Goal: Transaction & Acquisition: Purchase product/service

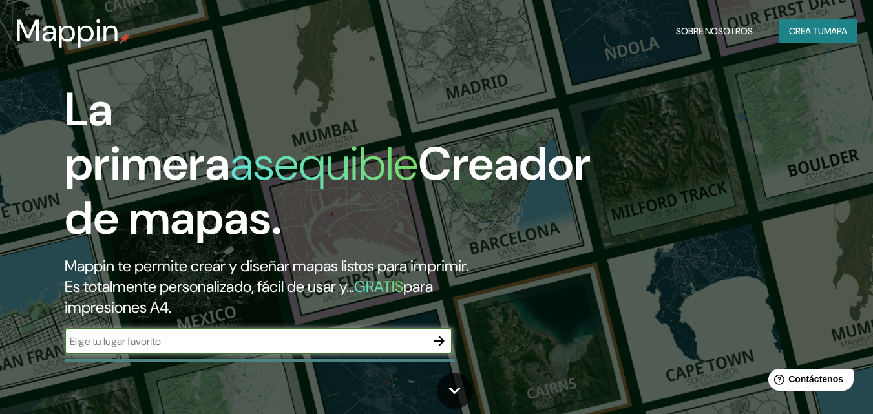
click at [185, 336] on input "text" at bounding box center [246, 341] width 362 height 15
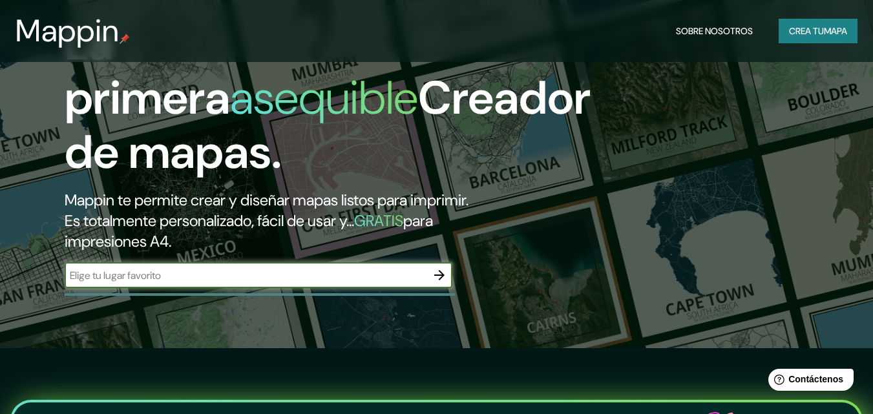
scroll to position [65, 0]
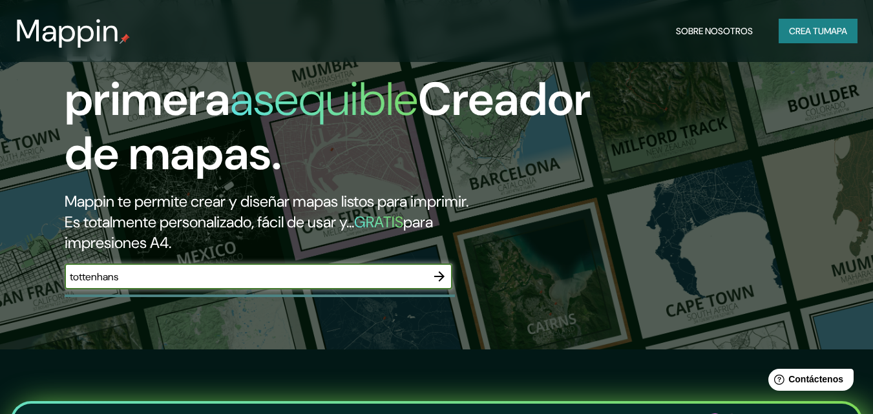
type input "tottenhans"
click at [437, 276] on icon "button" at bounding box center [439, 276] width 10 height 10
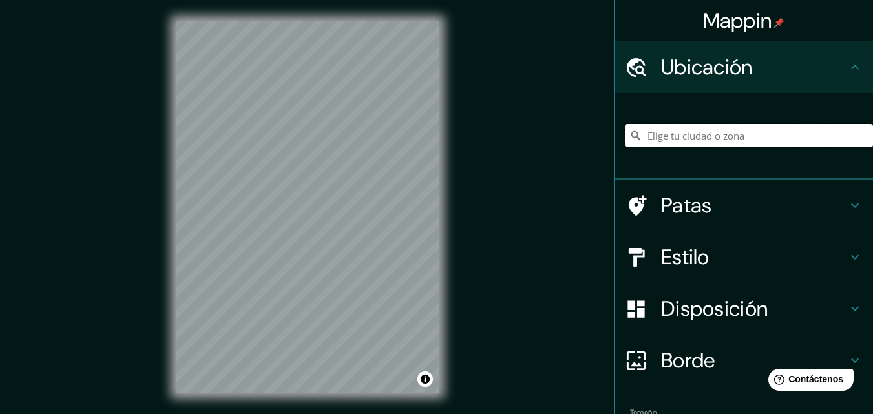
click at [791, 127] on input "Elige tu ciudad o zona" at bounding box center [749, 135] width 248 height 23
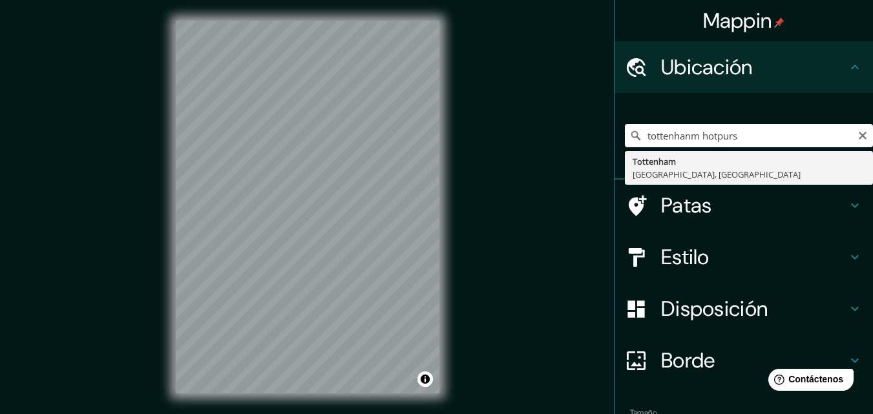
type input "[GEOGRAPHIC_DATA], [GEOGRAPHIC_DATA], [GEOGRAPHIC_DATA]"
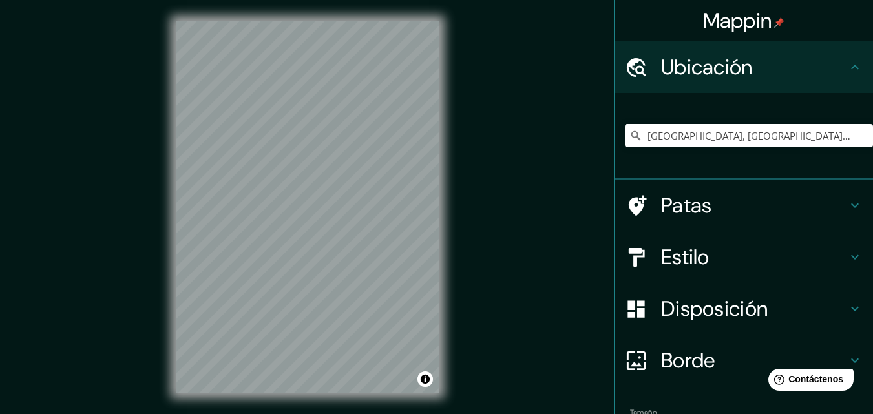
click at [116, 232] on div "Mappin Ubicación [GEOGRAPHIC_DATA], [GEOGRAPHIC_DATA], [GEOGRAPHIC_DATA] Patas …" at bounding box center [436, 217] width 873 height 435
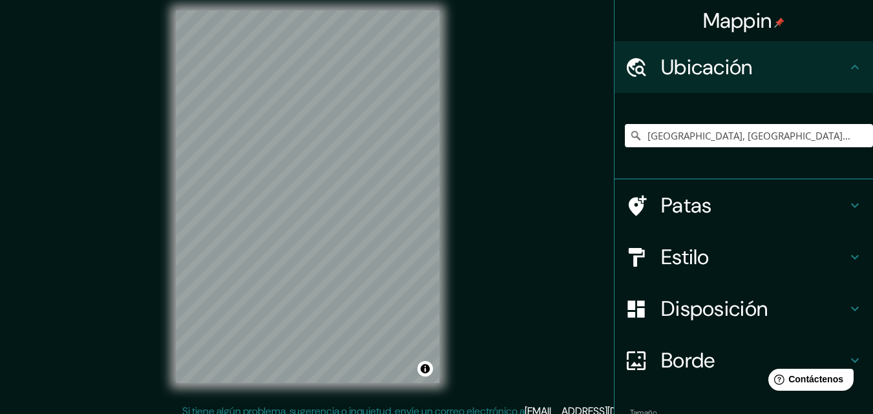
scroll to position [21, 0]
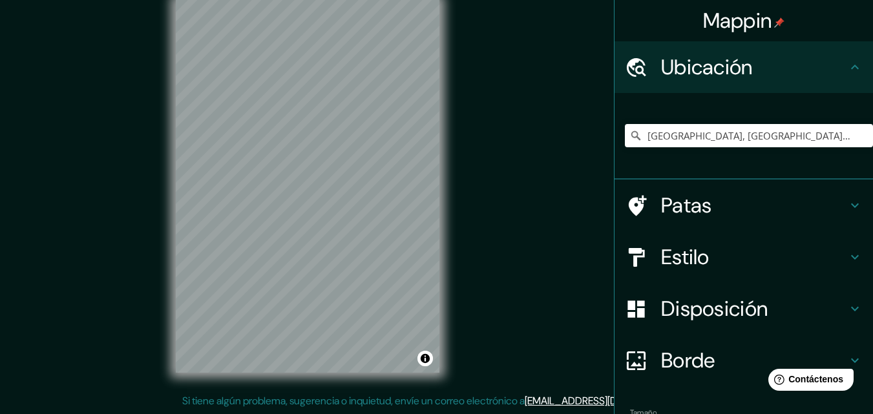
click at [661, 264] on font "Estilo" at bounding box center [685, 257] width 48 height 27
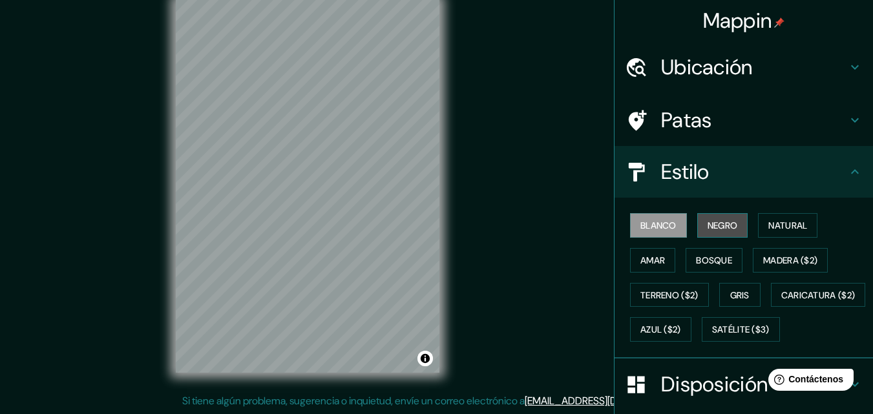
click at [707, 230] on font "Negro" at bounding box center [722, 226] width 30 height 12
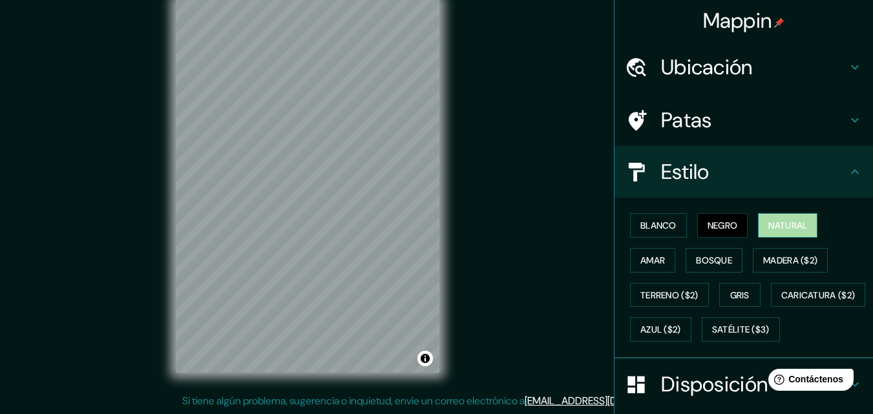
click at [780, 229] on font "Natural" at bounding box center [787, 226] width 39 height 12
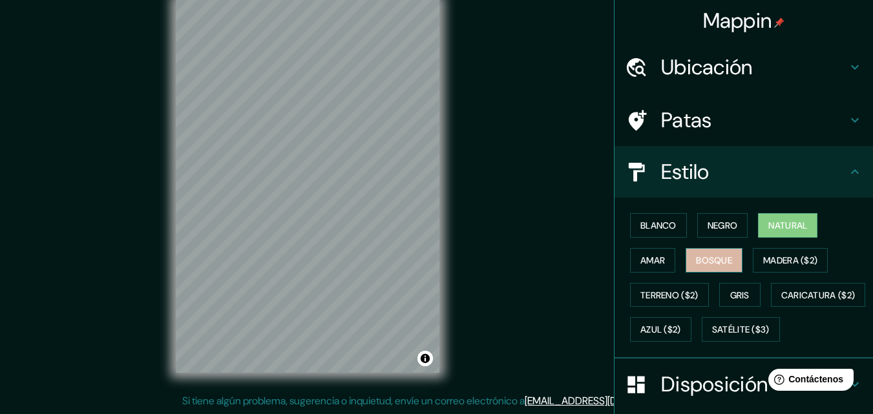
click at [733, 252] on button "Bosque" at bounding box center [713, 260] width 57 height 25
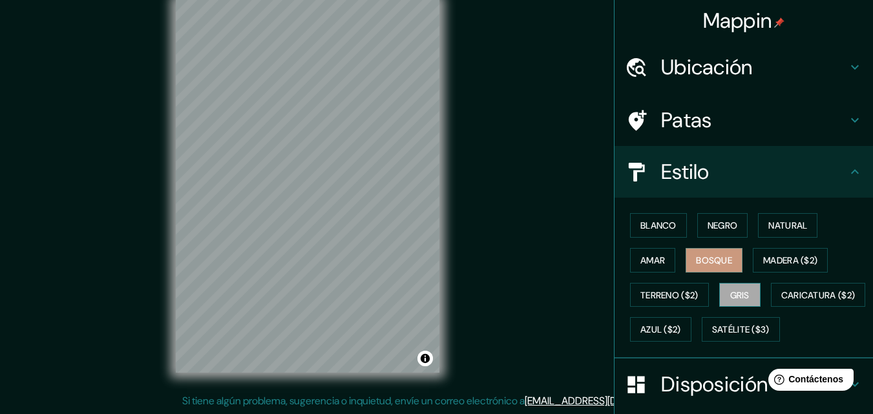
click at [733, 292] on font "Gris" at bounding box center [739, 295] width 19 height 12
click at [672, 295] on font "Terreno ($2)" at bounding box center [669, 295] width 58 height 12
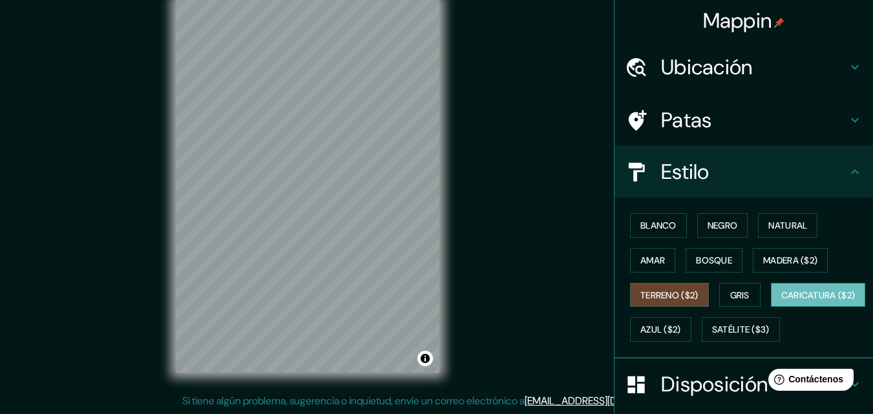
click at [781, 304] on font "Caricatura ($2)" at bounding box center [818, 295] width 74 height 17
click at [681, 329] on font "Azul ($2)" at bounding box center [660, 330] width 41 height 12
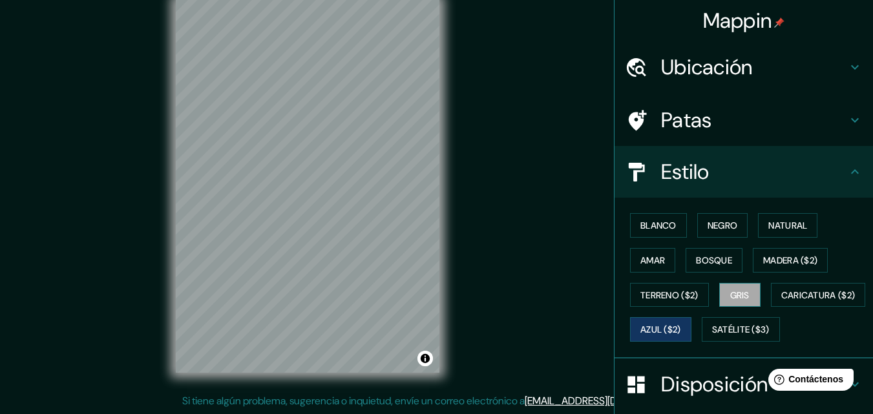
click at [731, 292] on font "Gris" at bounding box center [739, 295] width 19 height 12
click at [712, 336] on font "Satélite ($3)" at bounding box center [740, 330] width 57 height 12
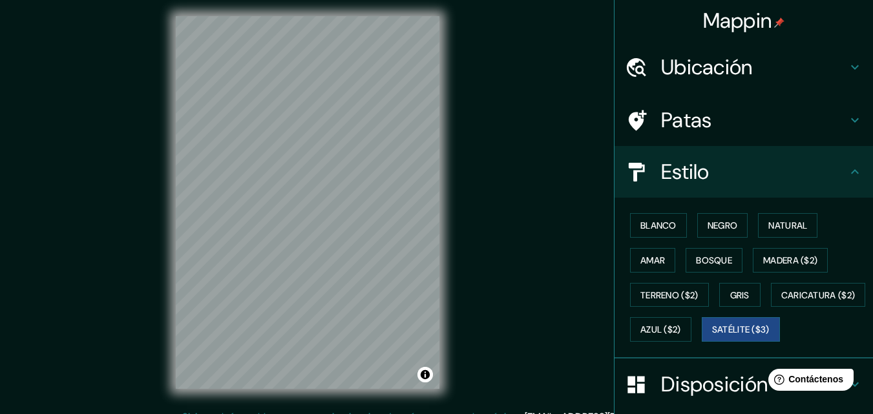
scroll to position [0, 0]
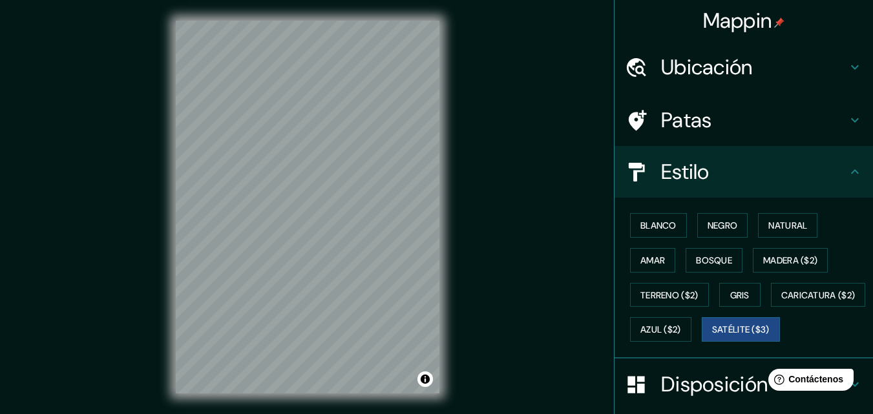
click at [713, 71] on font "Ubicación" at bounding box center [707, 67] width 92 height 27
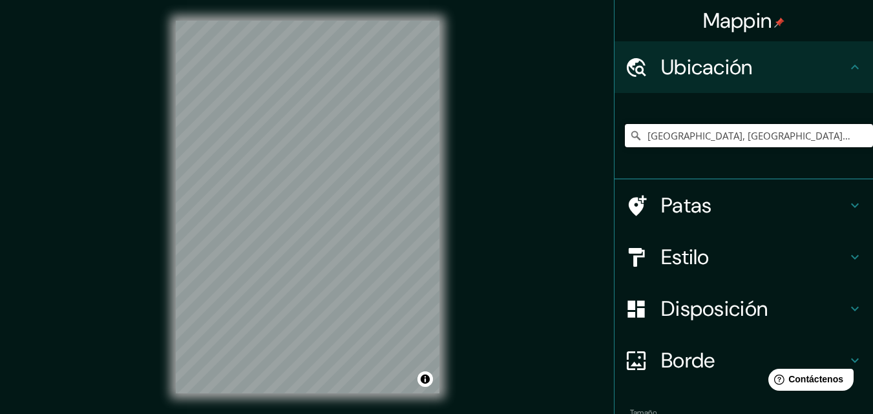
click at [197, 180] on div "Mappin Ubicación [GEOGRAPHIC_DATA], [GEOGRAPHIC_DATA], [GEOGRAPHIC_DATA] Patas …" at bounding box center [436, 217] width 873 height 435
click at [714, 133] on input "Elige tu ciudad o zona" at bounding box center [749, 135] width 248 height 23
paste input "51.60415939310134, -0.06664952013410387"
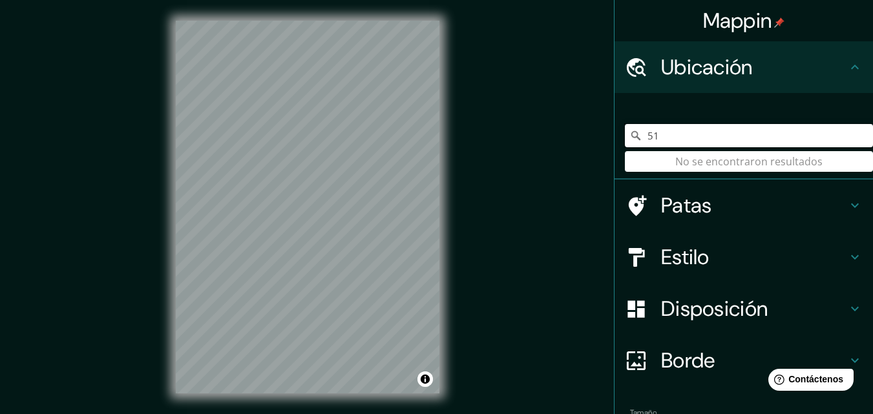
type input "5"
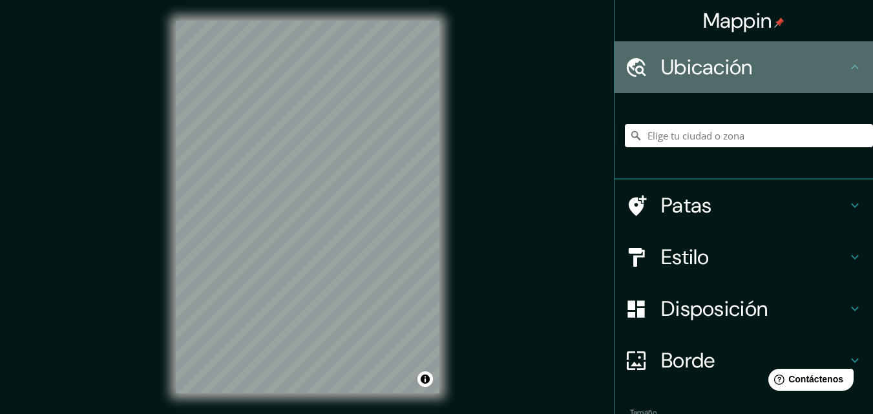
click at [732, 45] on div "Ubicación" at bounding box center [743, 67] width 258 height 52
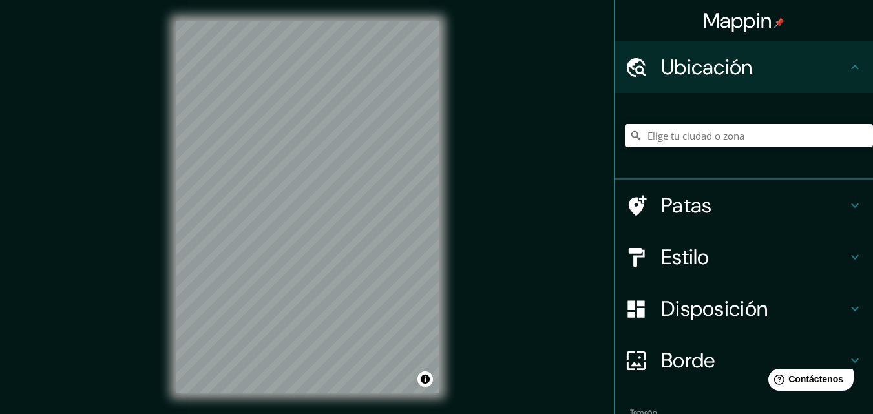
click at [734, 68] on font "Ubicación" at bounding box center [707, 67] width 92 height 27
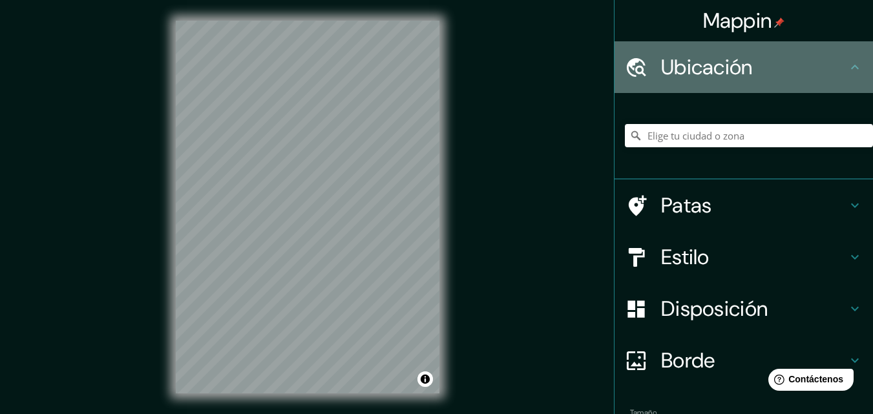
click at [813, 63] on h4 "Ubicación" at bounding box center [754, 67] width 186 height 26
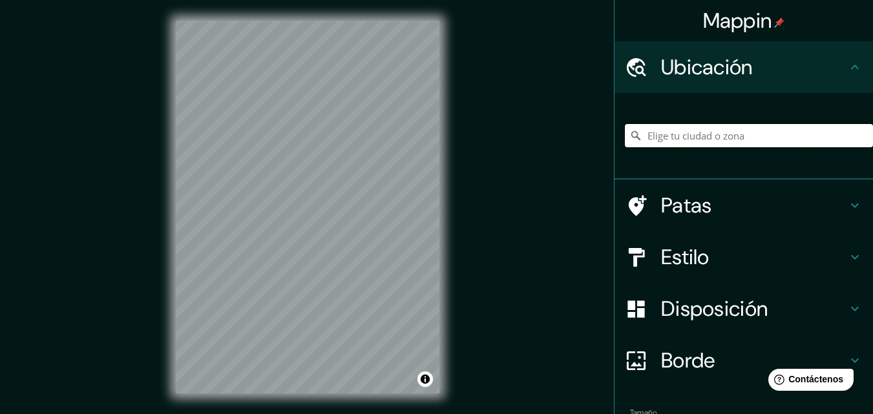
click at [743, 138] on input "Elige tu ciudad o zona" at bounding box center [749, 135] width 248 height 23
paste input "[URL][DOMAIN_NAME]"
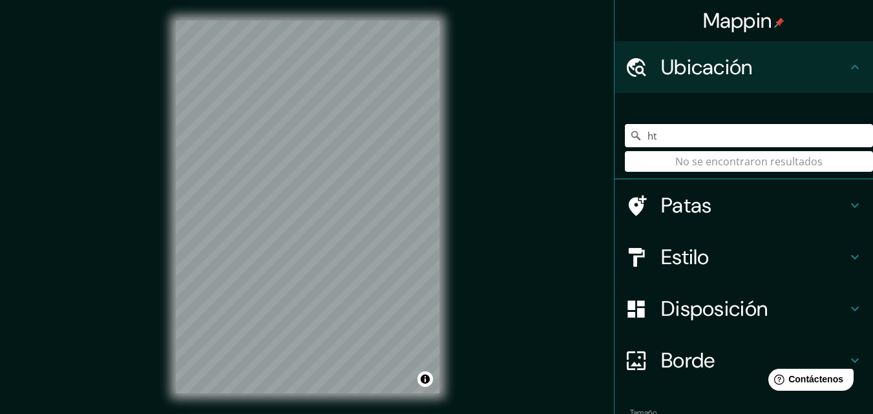
type input "h"
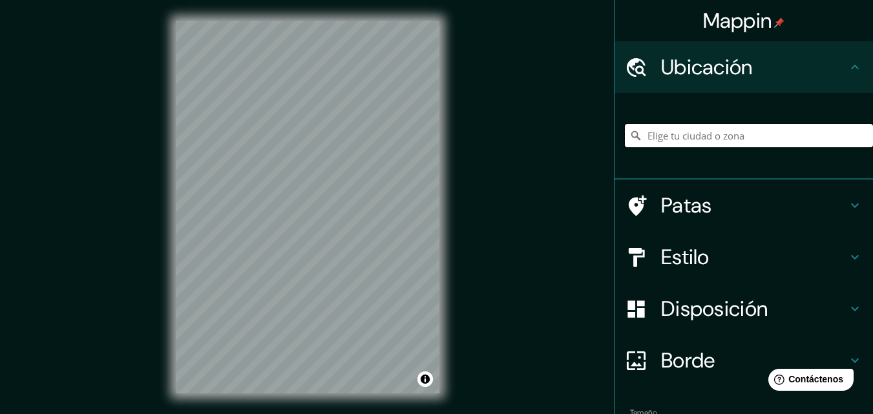
click at [734, 131] on input "Elige tu ciudad o zona" at bounding box center [749, 135] width 248 height 23
paste input "51.605059, -0.067486 [GEOGRAPHIC_DATA], [GEOGRAPHIC_DATA], [GEOGRAPHIC_DATA]"
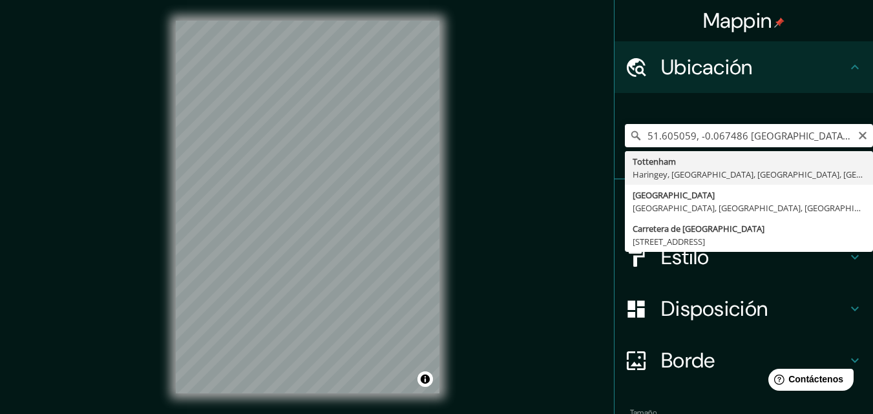
type input "[GEOGRAPHIC_DATA], [GEOGRAPHIC_DATA], [GEOGRAPHIC_DATA], [GEOGRAPHIC_DATA], [GE…"
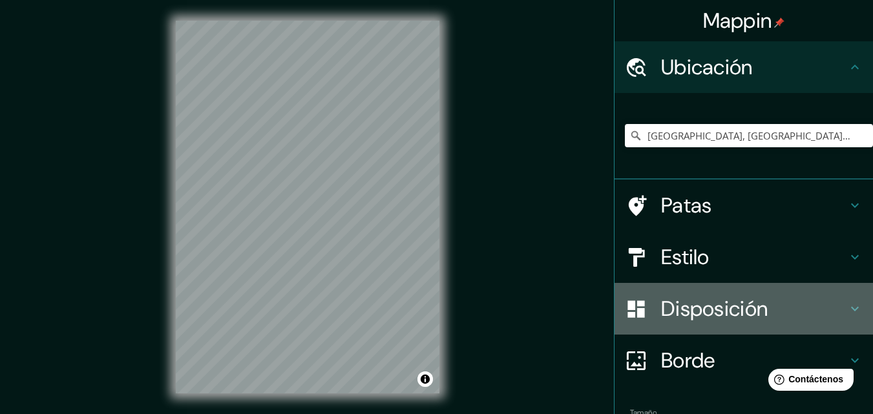
click at [716, 304] on font "Disposición" at bounding box center [714, 308] width 107 height 27
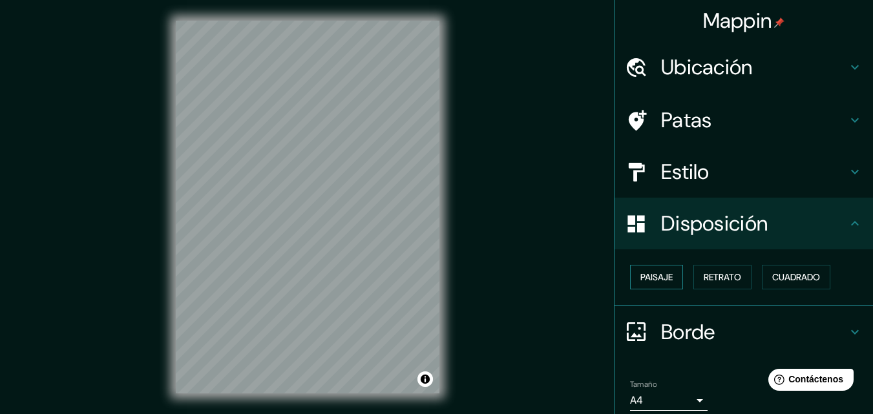
click at [660, 277] on font "Paisaje" at bounding box center [656, 277] width 32 height 12
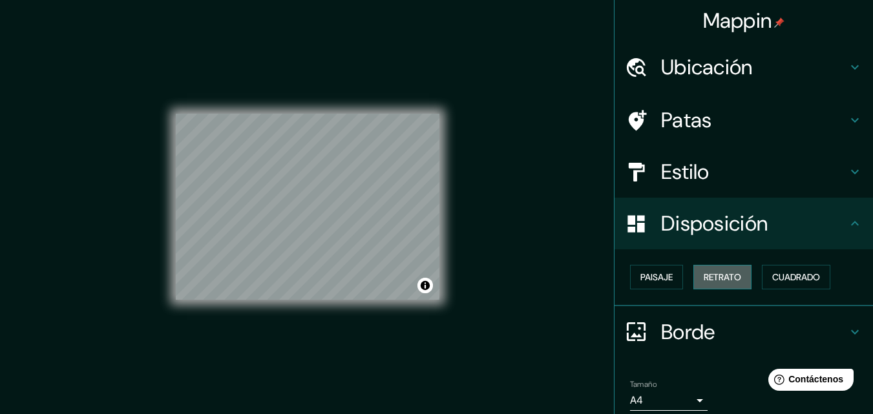
drag, startPoint x: 703, startPoint y: 273, endPoint x: 743, endPoint y: 271, distance: 39.5
click at [714, 273] on font "Retrato" at bounding box center [721, 277] width 37 height 12
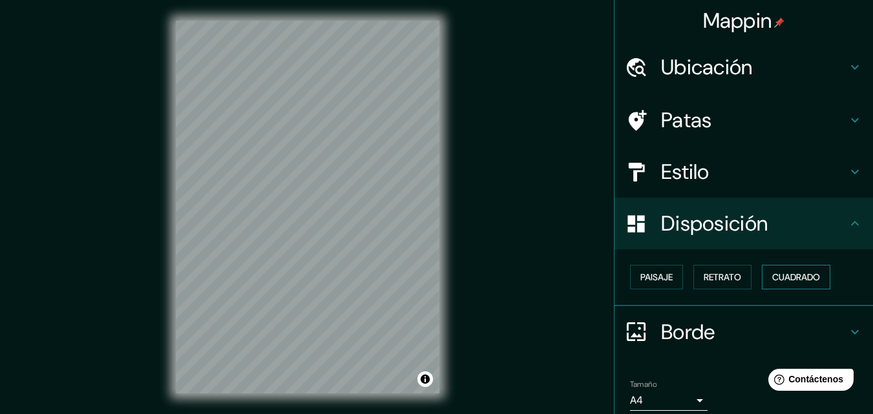
click at [793, 277] on font "Cuadrado" at bounding box center [796, 277] width 48 height 12
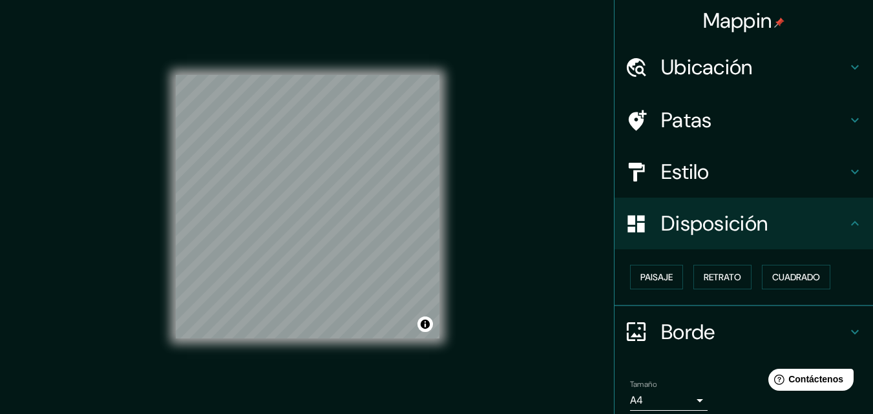
click at [719, 178] on h4 "Estilo" at bounding box center [754, 172] width 186 height 26
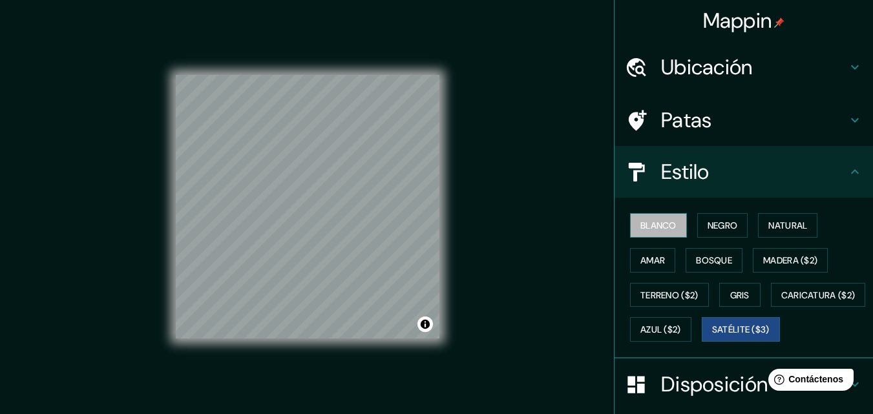
click at [645, 231] on font "Blanco" at bounding box center [658, 226] width 36 height 12
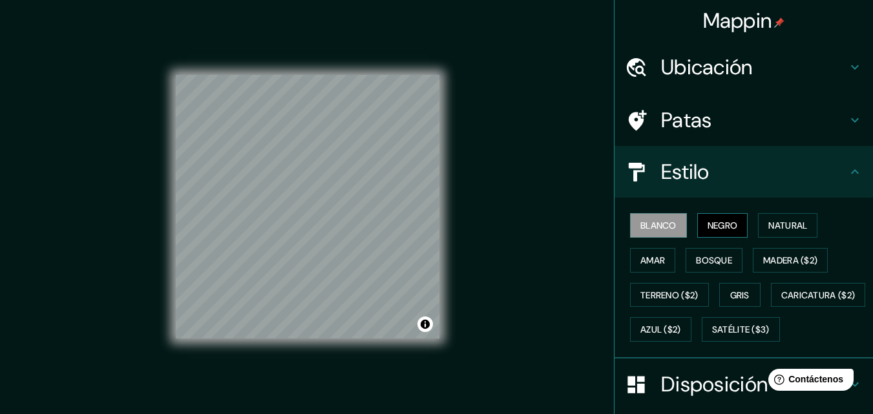
click at [709, 224] on font "Negro" at bounding box center [722, 226] width 30 height 12
click at [780, 228] on font "Natural" at bounding box center [787, 226] width 39 height 12
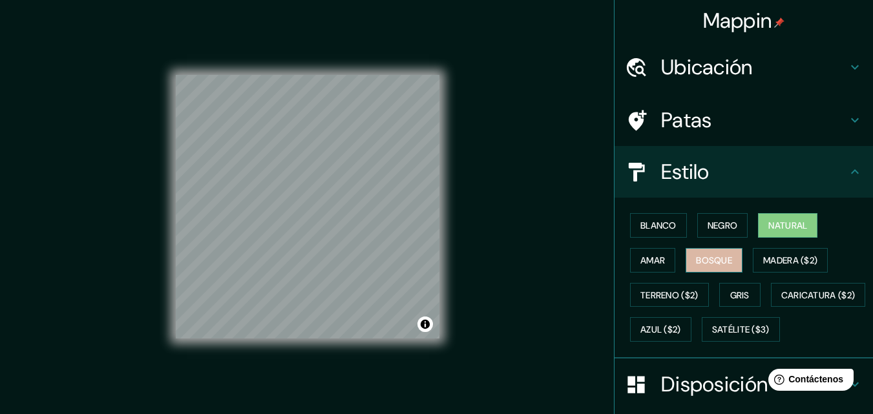
click at [696, 260] on font "Bosque" at bounding box center [714, 261] width 36 height 12
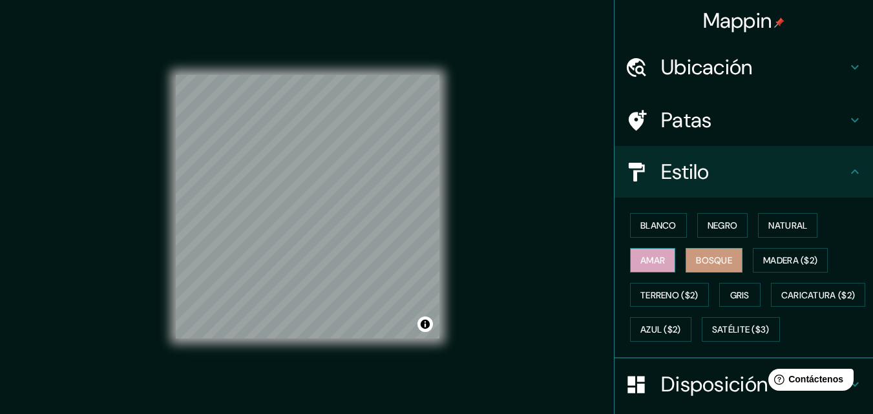
click at [659, 262] on button "Amar" at bounding box center [652, 260] width 45 height 25
click at [736, 304] on button "Gris" at bounding box center [739, 295] width 41 height 25
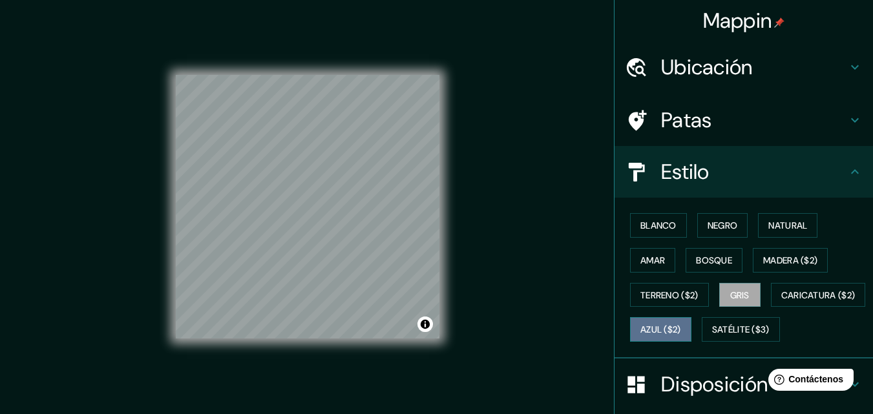
click at [681, 326] on font "Azul ($2)" at bounding box center [660, 330] width 41 height 12
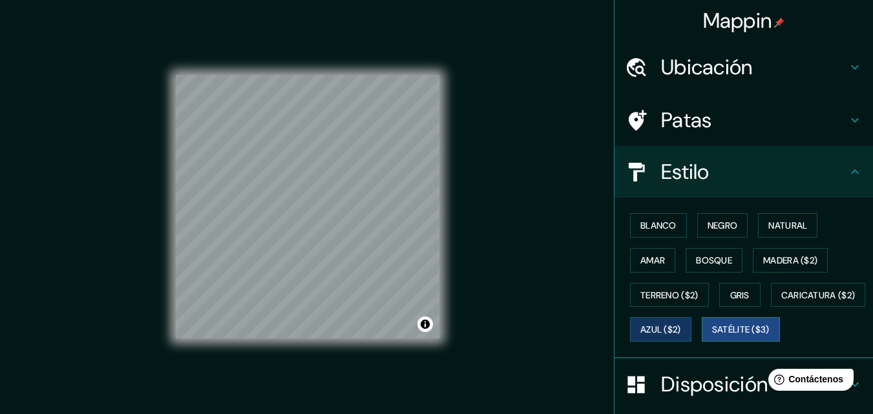
click at [712, 336] on font "Satélite ($3)" at bounding box center [740, 330] width 57 height 12
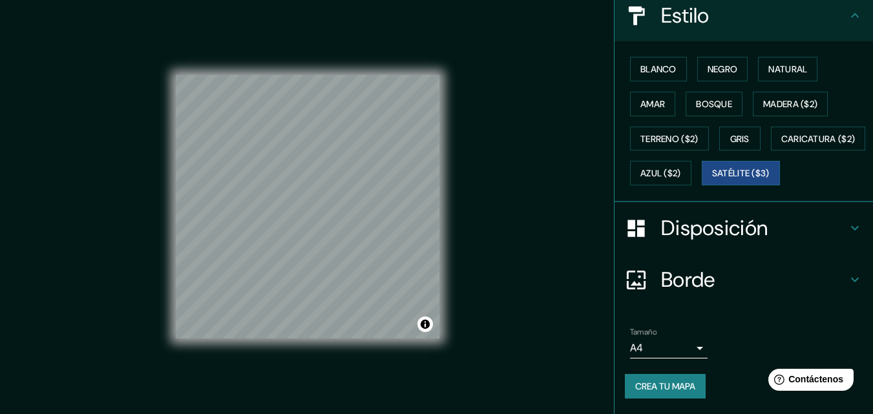
click at [680, 286] on font "Borde" at bounding box center [688, 279] width 54 height 27
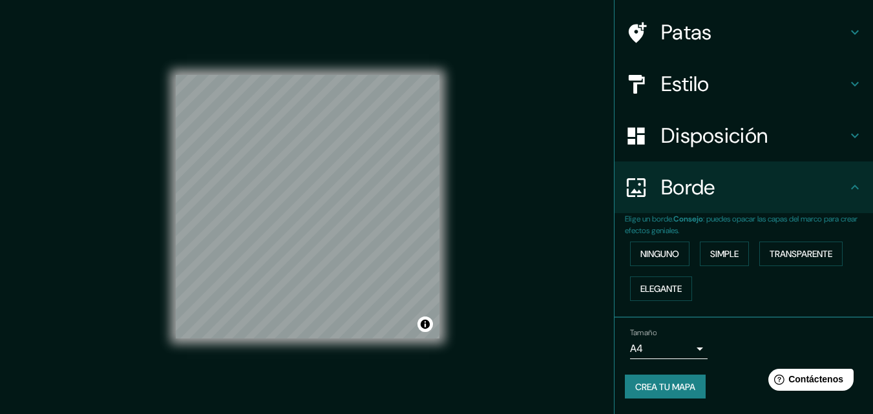
scroll to position [88, 0]
click at [670, 258] on font "Ninguno" at bounding box center [659, 254] width 39 height 12
click at [718, 250] on font "Simple" at bounding box center [724, 254] width 28 height 12
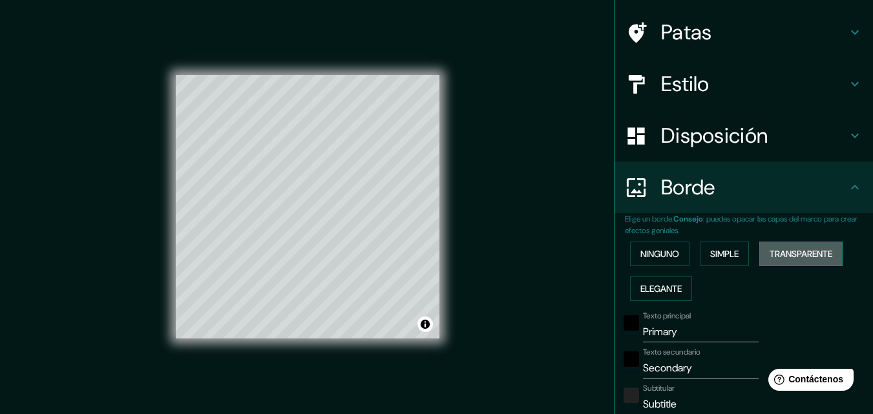
click at [809, 260] on font "Transparente" at bounding box center [800, 254] width 63 height 12
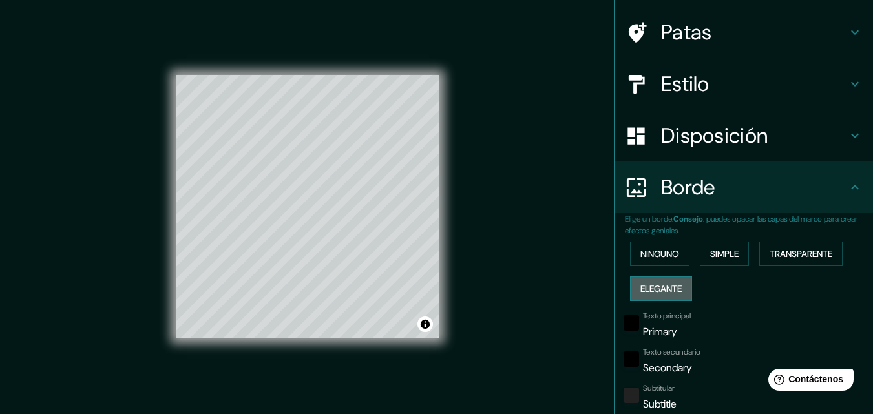
click at [650, 298] on button "Elegante" at bounding box center [661, 288] width 62 height 25
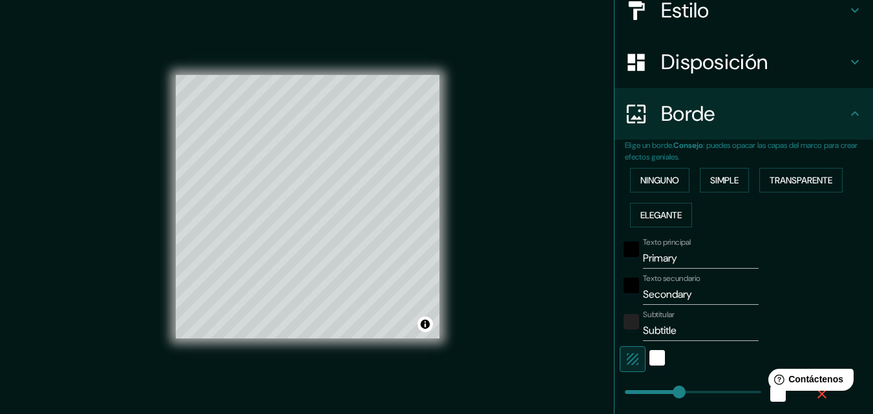
scroll to position [0, 0]
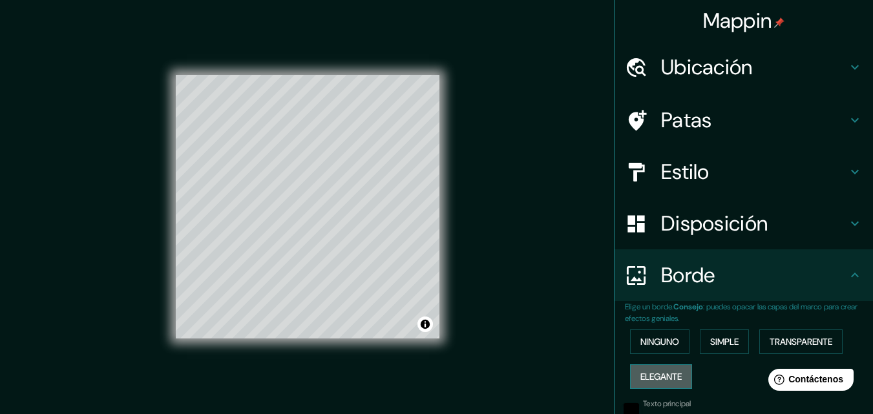
click at [654, 377] on font "Elegante" at bounding box center [660, 377] width 41 height 12
type input "163"
type input "33"
type input "16"
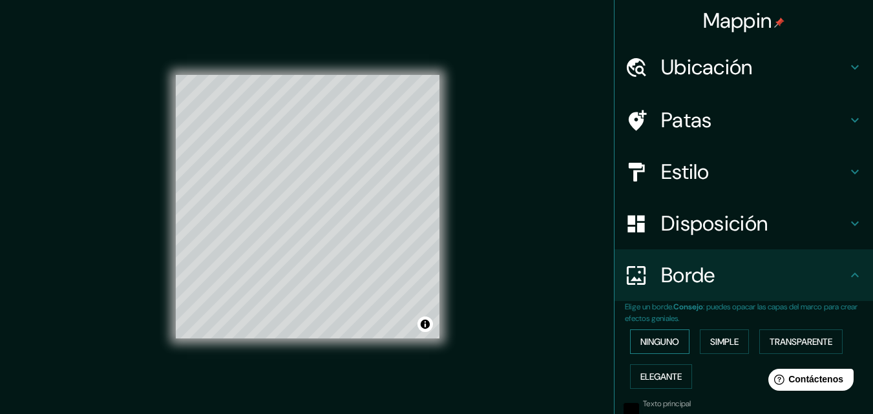
drag, startPoint x: 649, startPoint y: 346, endPoint x: 657, endPoint y: 344, distance: 8.5
click at [649, 346] on font "Ninguno" at bounding box center [659, 342] width 39 height 12
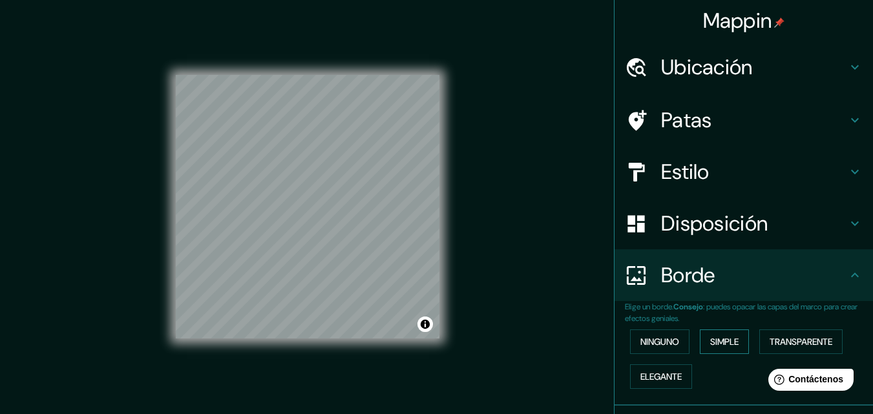
click at [720, 342] on font "Simple" at bounding box center [724, 342] width 28 height 12
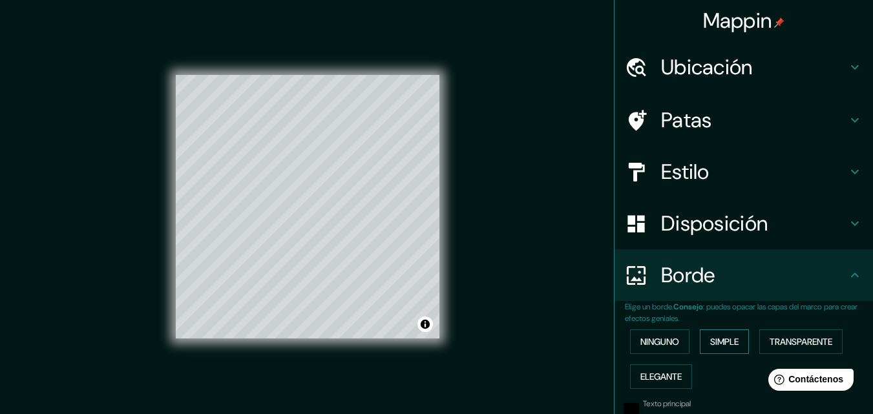
drag, startPoint x: 649, startPoint y: 337, endPoint x: 725, endPoint y: 340, distance: 76.3
click at [654, 337] on font "Ninguno" at bounding box center [659, 342] width 39 height 12
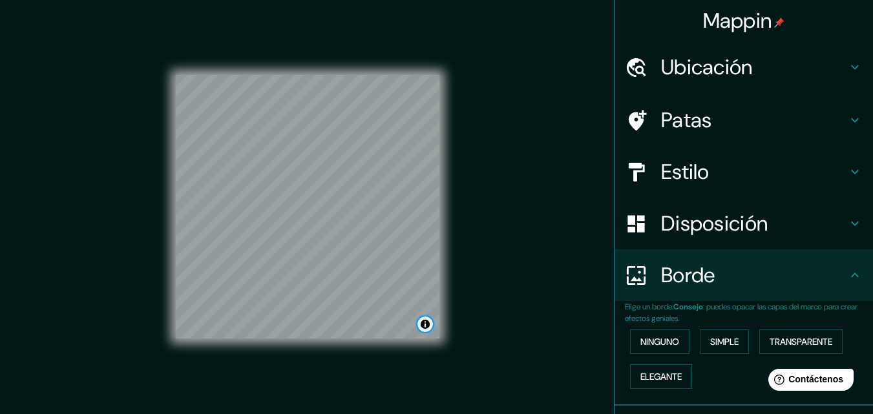
click at [432, 326] on button "Activar o desactivar atribución" at bounding box center [425, 325] width 16 height 16
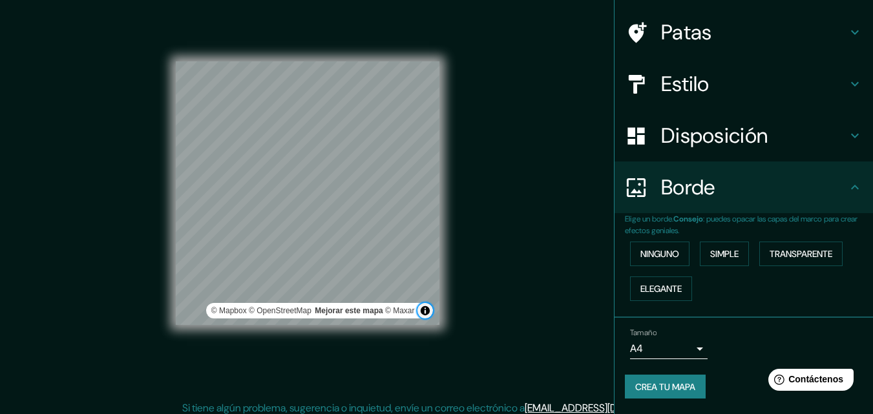
scroll to position [21, 0]
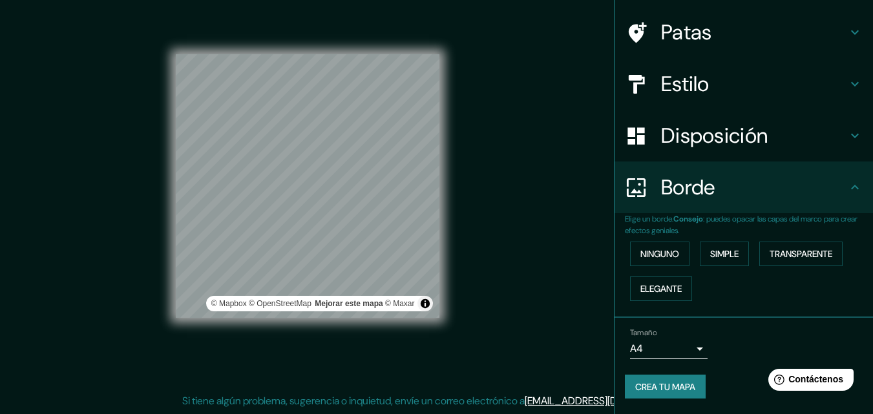
click at [665, 381] on font "Crea tu mapa" at bounding box center [665, 387] width 60 height 12
click at [666, 390] on div "Crea tu mapa" at bounding box center [744, 387] width 238 height 25
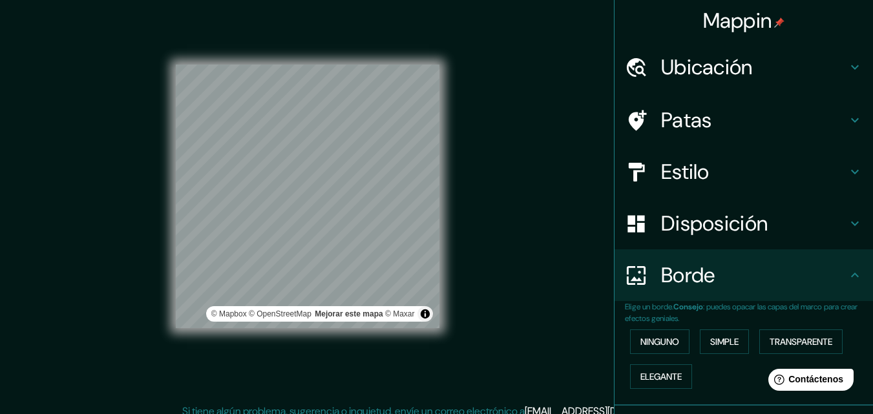
scroll to position [0, 0]
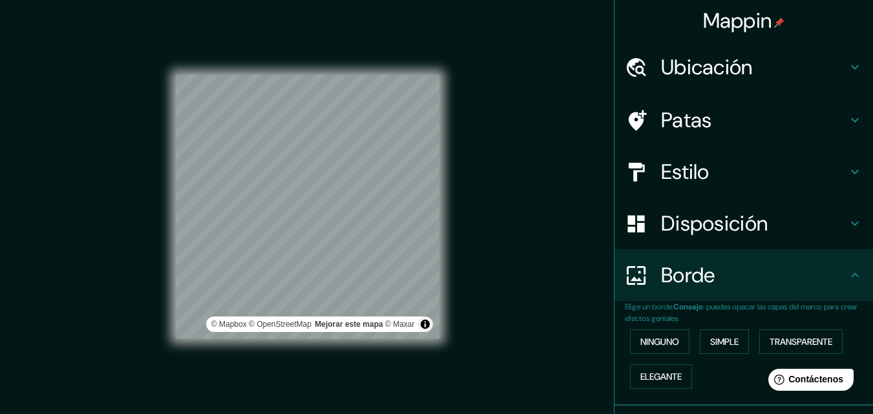
click at [661, 182] on font "Estilo" at bounding box center [685, 171] width 48 height 27
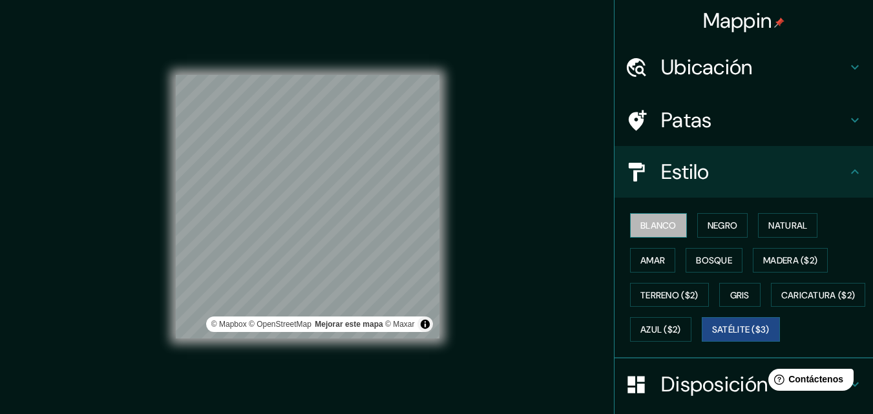
click at [663, 229] on font "Blanco" at bounding box center [658, 226] width 36 height 12
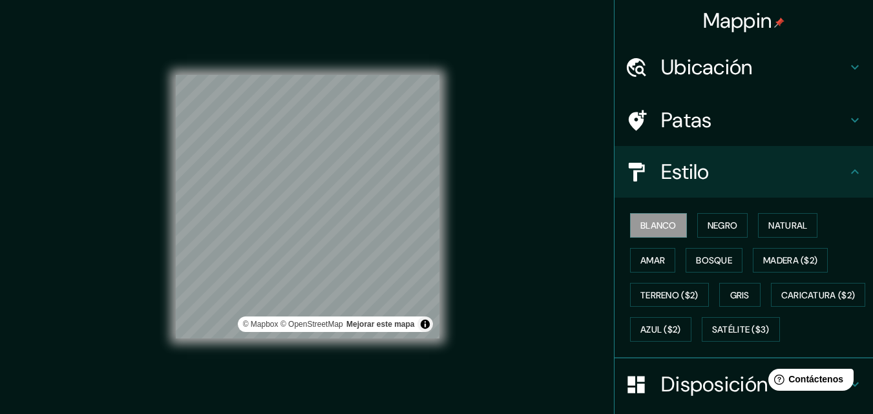
click at [680, 73] on font "Ubicación" at bounding box center [707, 67] width 92 height 27
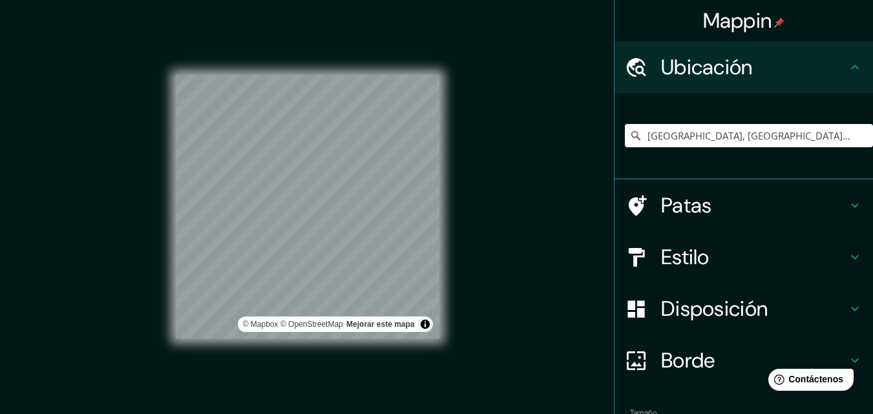
click at [523, 193] on div "Mappin Ubicación Tottenham, [GEOGRAPHIC_DATA], [GEOGRAPHIC_DATA], [GEOGRAPHIC_D…" at bounding box center [436, 217] width 873 height 435
click at [672, 317] on font "Disposición" at bounding box center [714, 308] width 107 height 27
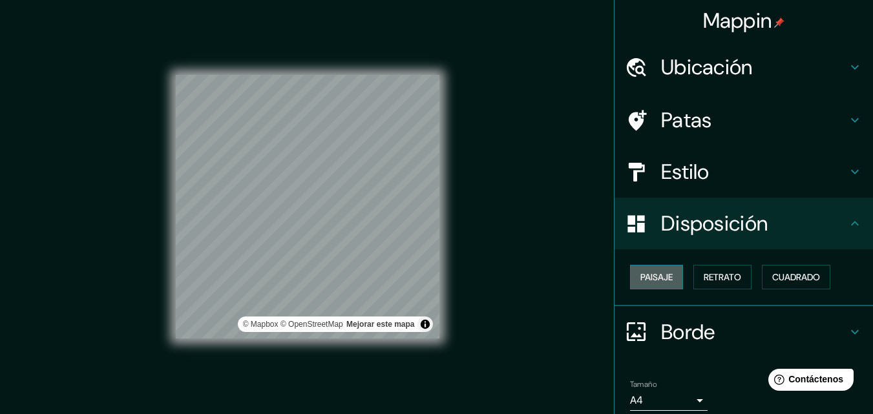
click at [662, 277] on font "Paisaje" at bounding box center [656, 277] width 32 height 12
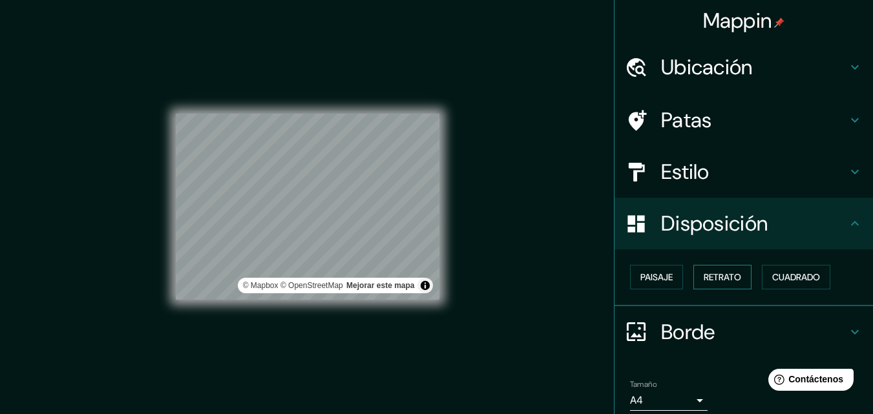
click at [703, 273] on font "Retrato" at bounding box center [721, 277] width 37 height 12
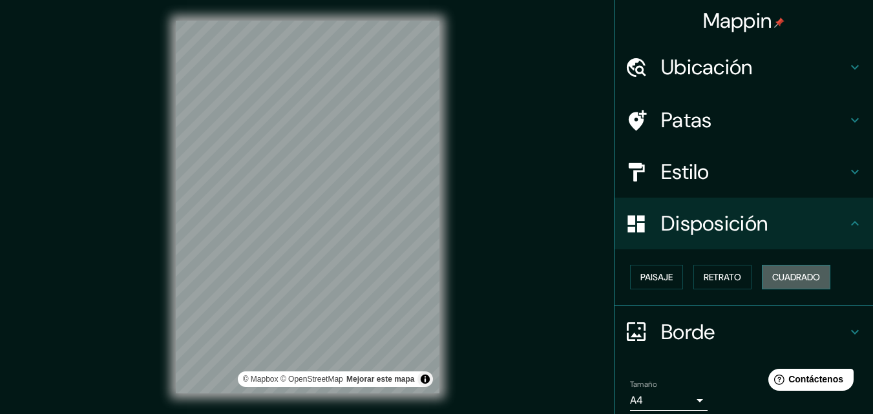
click at [780, 267] on button "Cuadrado" at bounding box center [796, 277] width 68 height 25
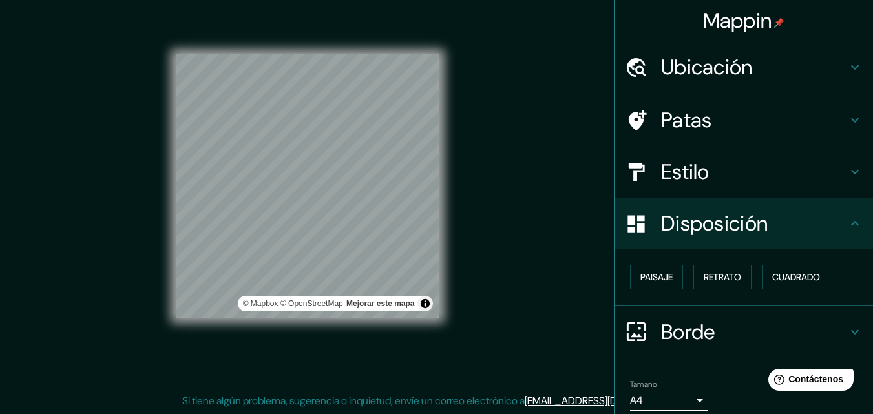
click at [662, 151] on div "Estilo" at bounding box center [743, 172] width 258 height 52
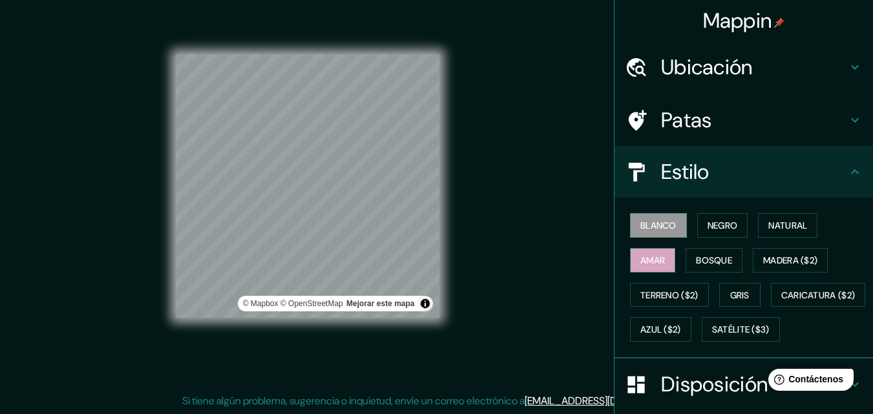
click at [656, 265] on font "Amar" at bounding box center [652, 261] width 25 height 12
click at [696, 259] on font "Bosque" at bounding box center [714, 261] width 36 height 12
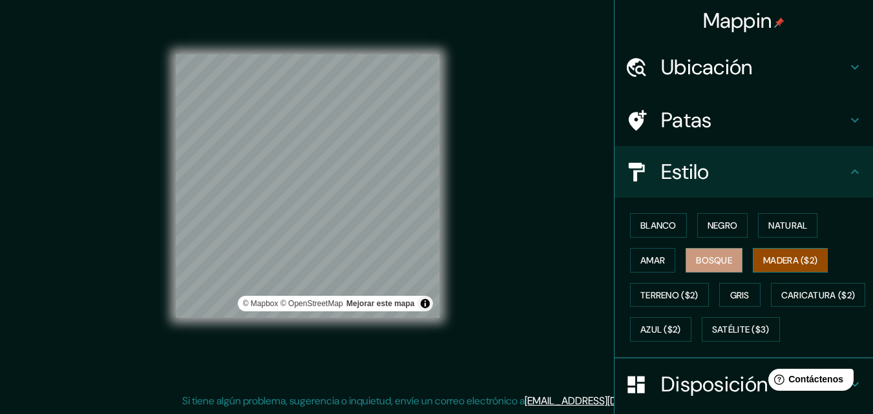
click at [753, 270] on button "Madera ($2)" at bounding box center [790, 260] width 75 height 25
click at [652, 299] on font "Terreno ($2)" at bounding box center [669, 295] width 58 height 12
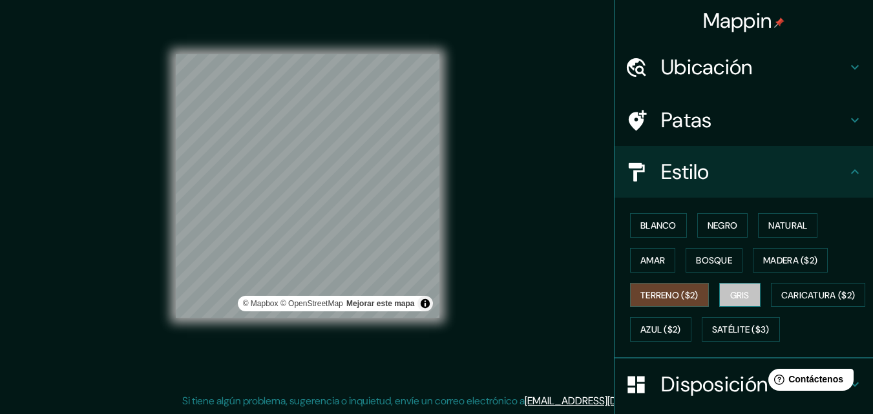
click at [730, 290] on font "Gris" at bounding box center [739, 295] width 19 height 12
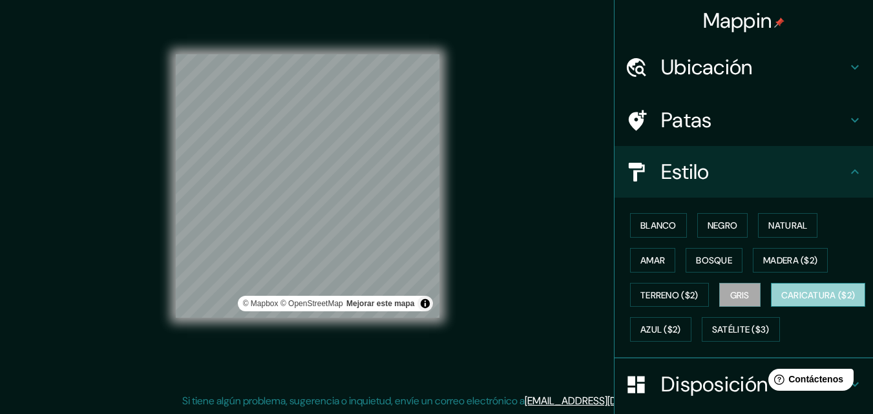
click at [781, 301] on font "Caricatura ($2)" at bounding box center [818, 295] width 74 height 12
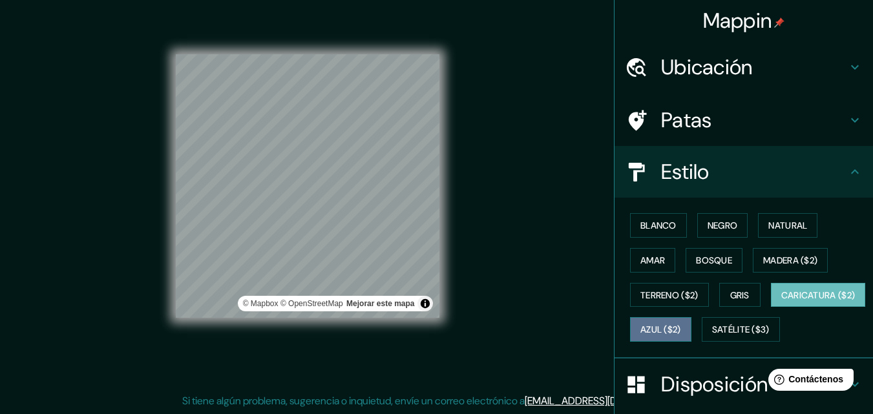
click at [681, 329] on font "Azul ($2)" at bounding box center [660, 330] width 41 height 12
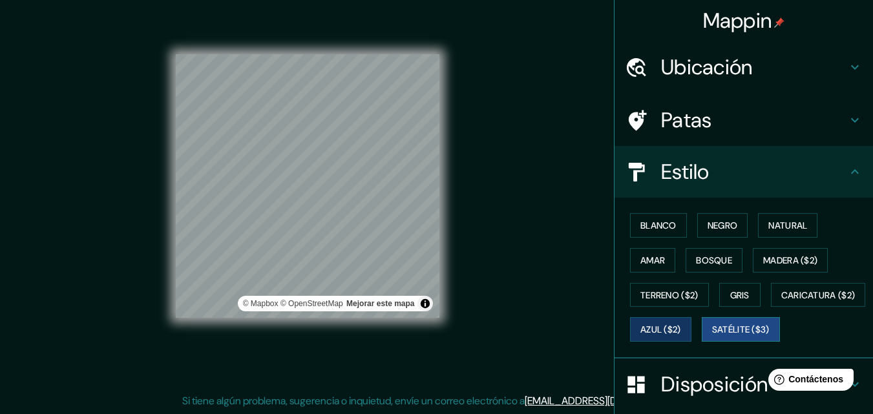
drag, startPoint x: 641, startPoint y: 342, endPoint x: 636, endPoint y: 353, distance: 11.9
click at [638, 347] on div "Blanco Negro Natural Amar Bosque Madera ($2) Terreno ($2) Gris Caricatura ($2) …" at bounding box center [749, 277] width 248 height 139
click at [712, 336] on font "Satélite ($3)" at bounding box center [740, 330] width 57 height 12
